Goal: Task Accomplishment & Management: Use online tool/utility

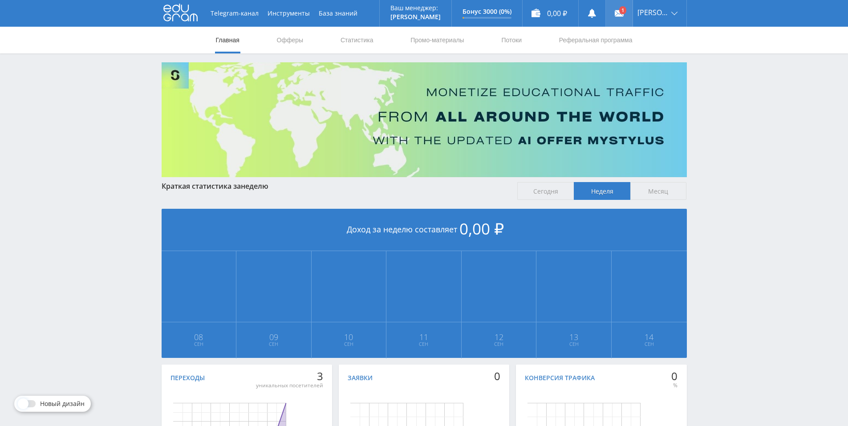
click at [620, 14] on use at bounding box center [619, 13] width 9 height 6
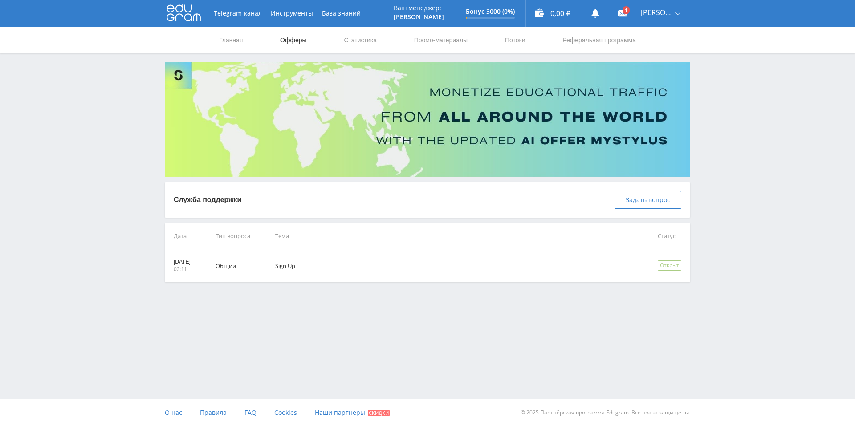
click at [300, 42] on link "Офферы" at bounding box center [293, 40] width 28 height 27
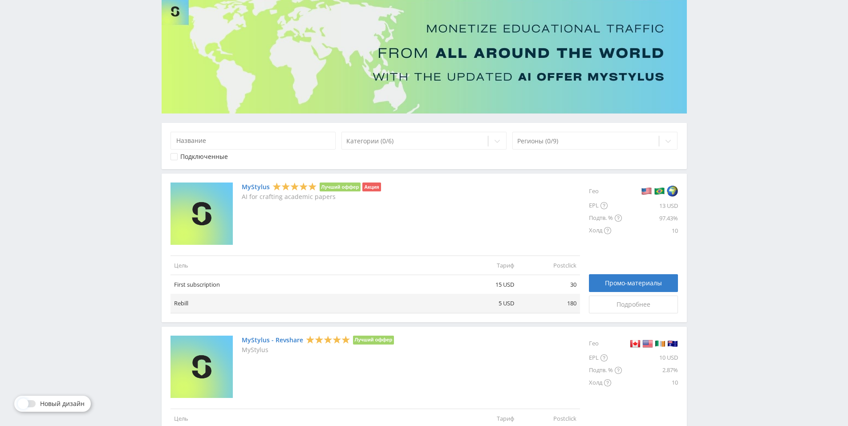
scroll to position [89, 0]
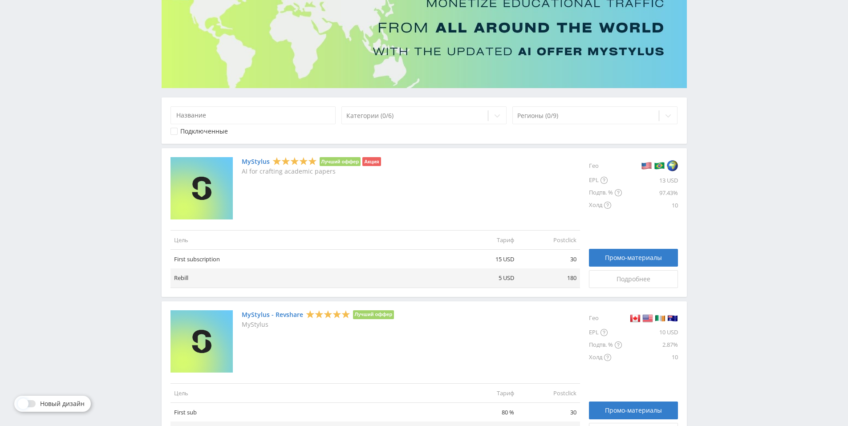
click at [263, 161] on link "MyStylus" at bounding box center [256, 161] width 28 height 7
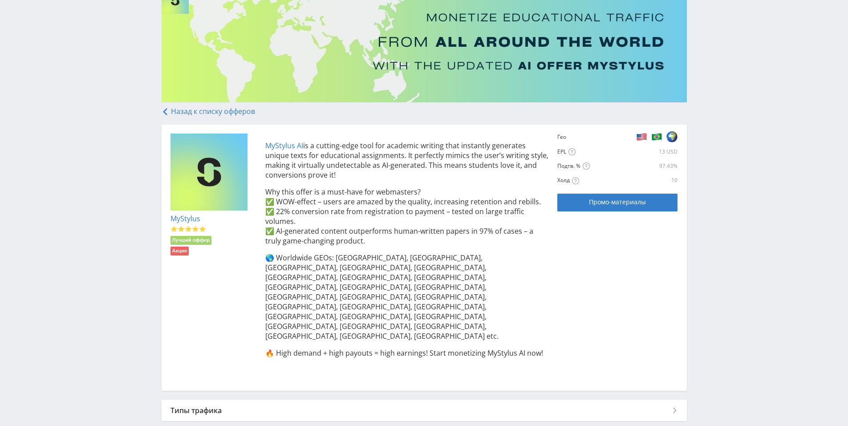
scroll to position [105, 0]
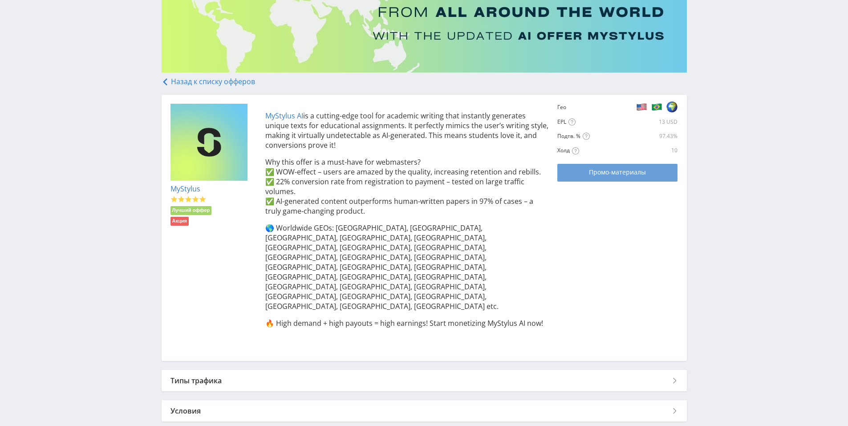
click at [666, 169] on div "Промо-материалы" at bounding box center [617, 172] width 98 height 7
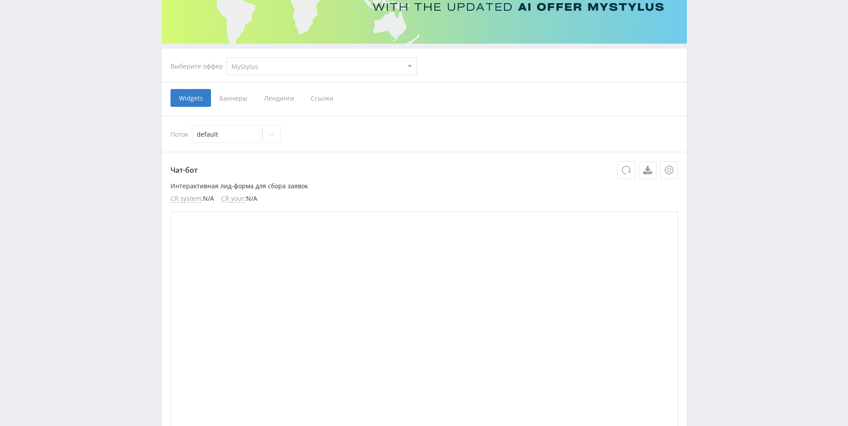
click at [330, 100] on span "Ссылки" at bounding box center [322, 98] width 40 height 18
click at [0, 0] on input "Ссылки" at bounding box center [0, 0] width 0 height 0
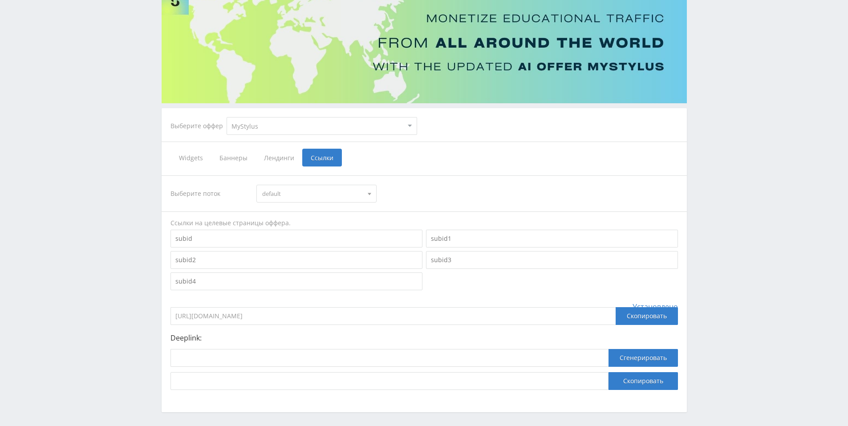
scroll to position [109, 0]
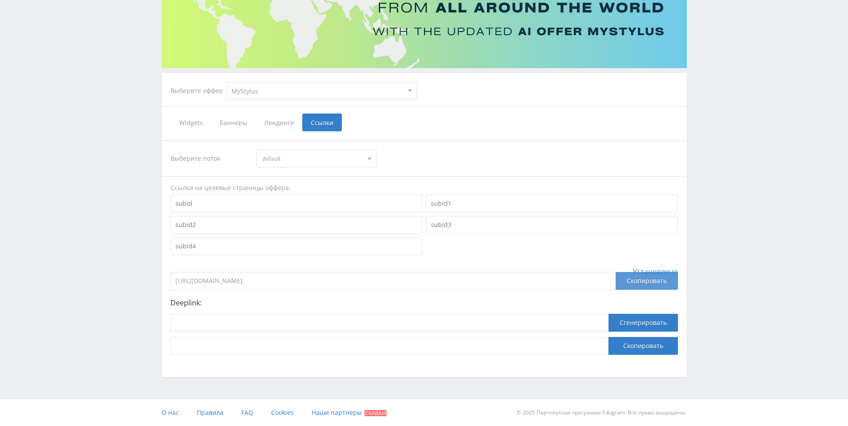
click at [651, 283] on div "Скопировать" at bounding box center [647, 281] width 62 height 18
